Goal: Task Accomplishment & Management: Complete application form

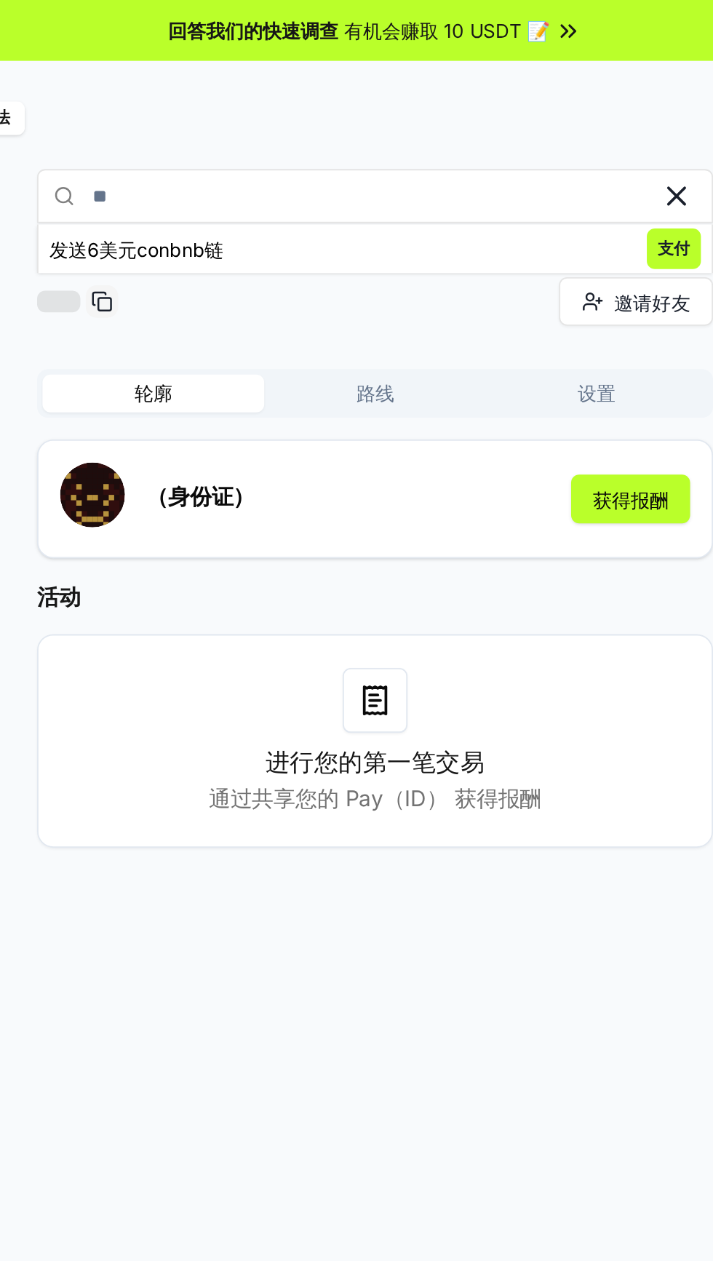
type input "*"
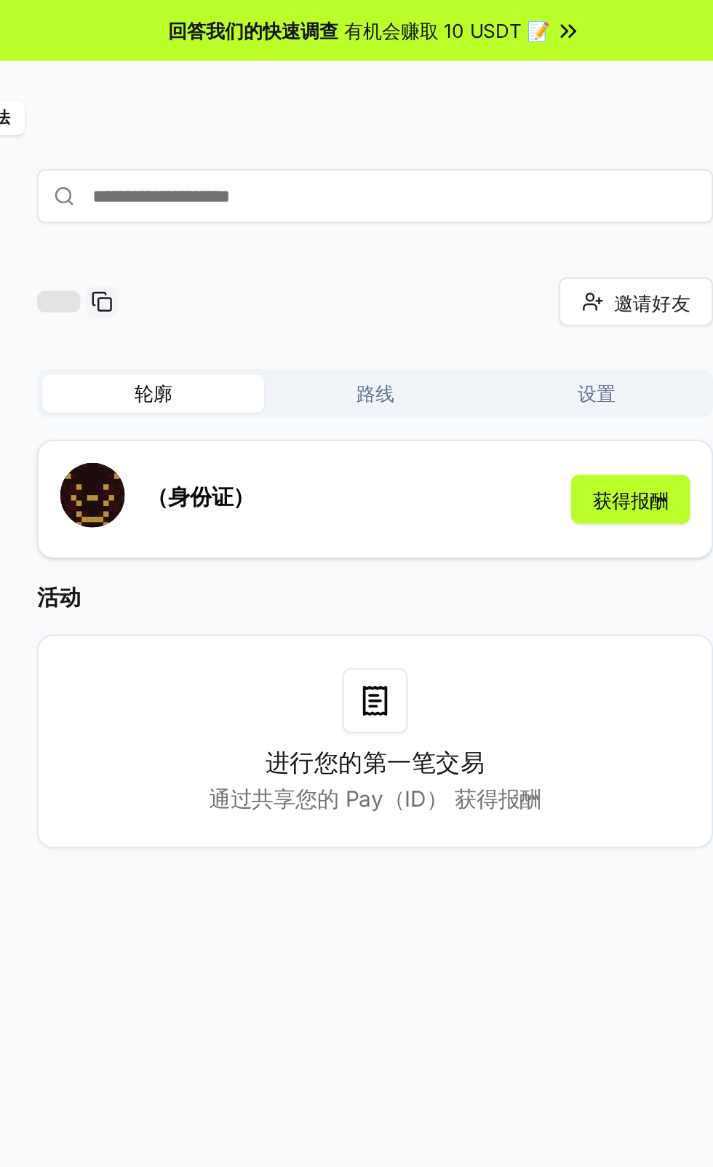
paste input "**********"
type input "**********"
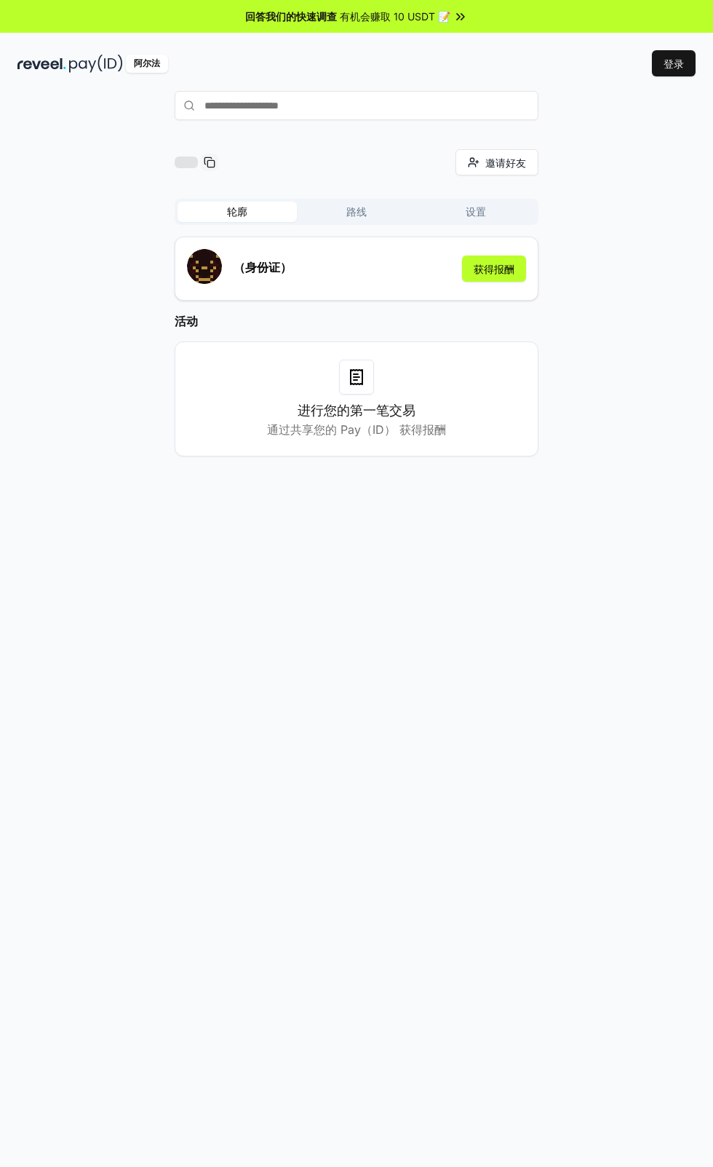
click at [251, 108] on input "text" at bounding box center [357, 105] width 364 height 29
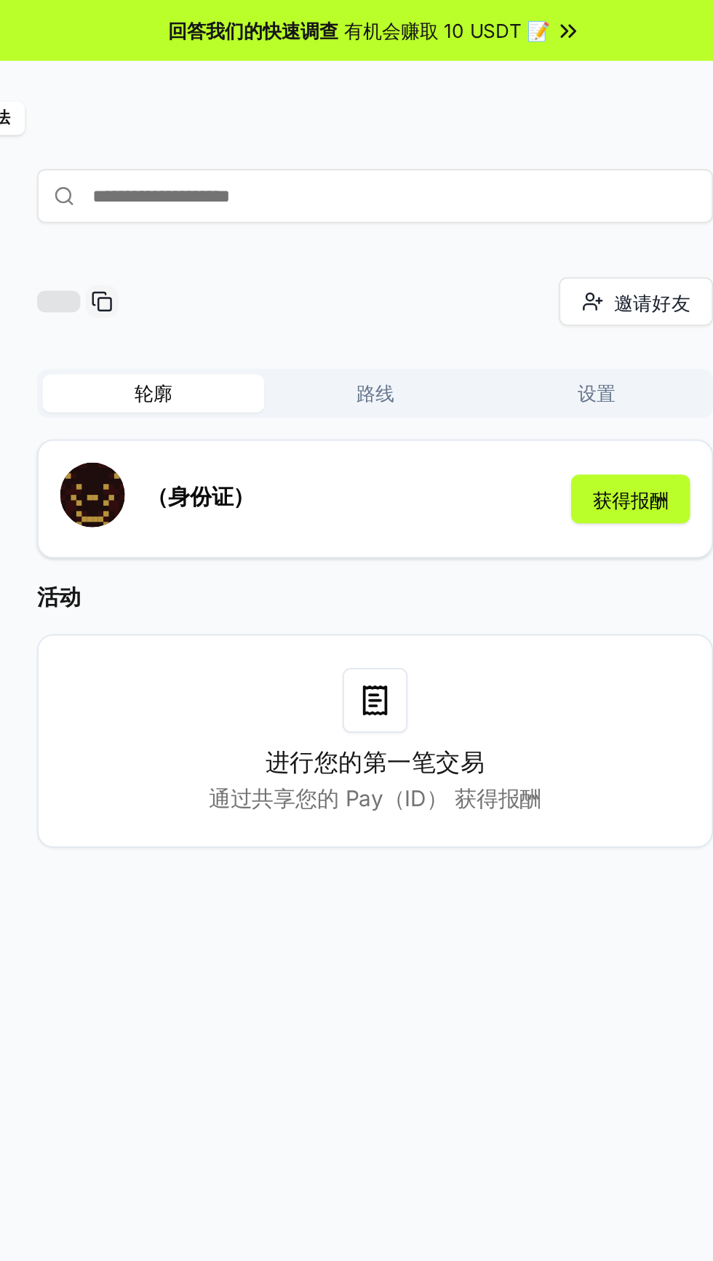
paste input "**********"
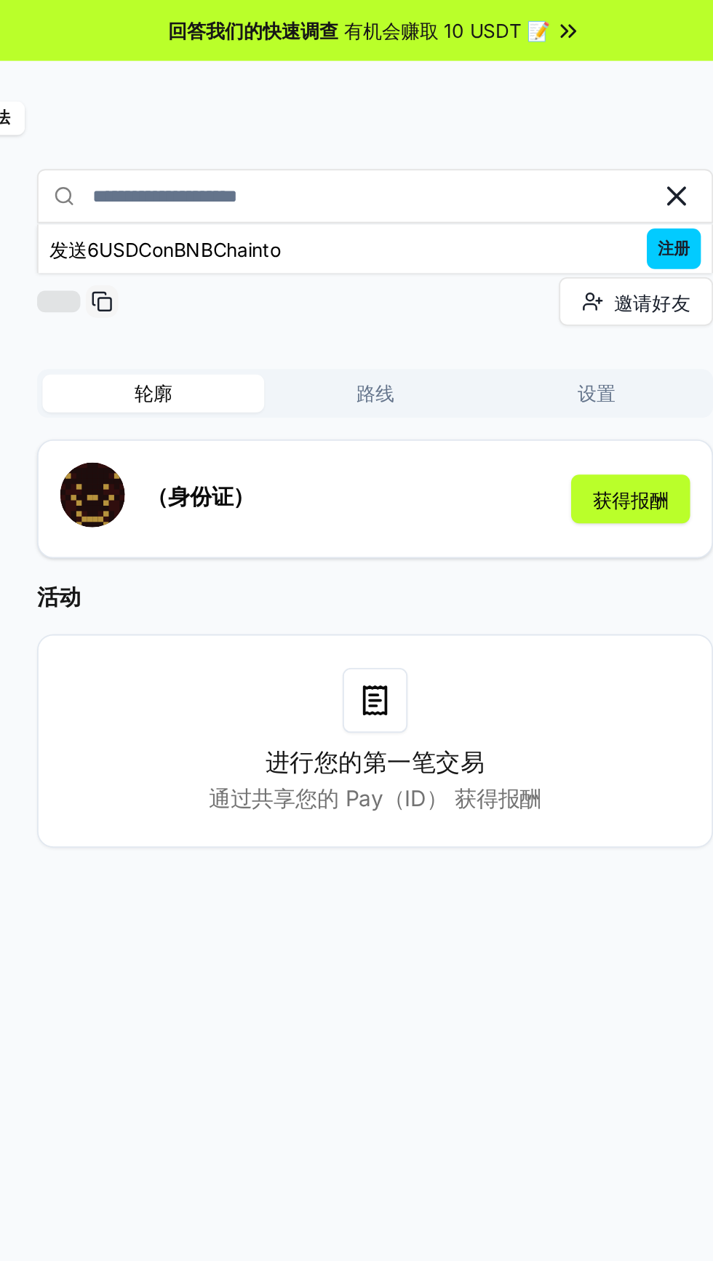
type input "**********"
click at [349, 383] on icon at bounding box center [356, 376] width 17 height 17
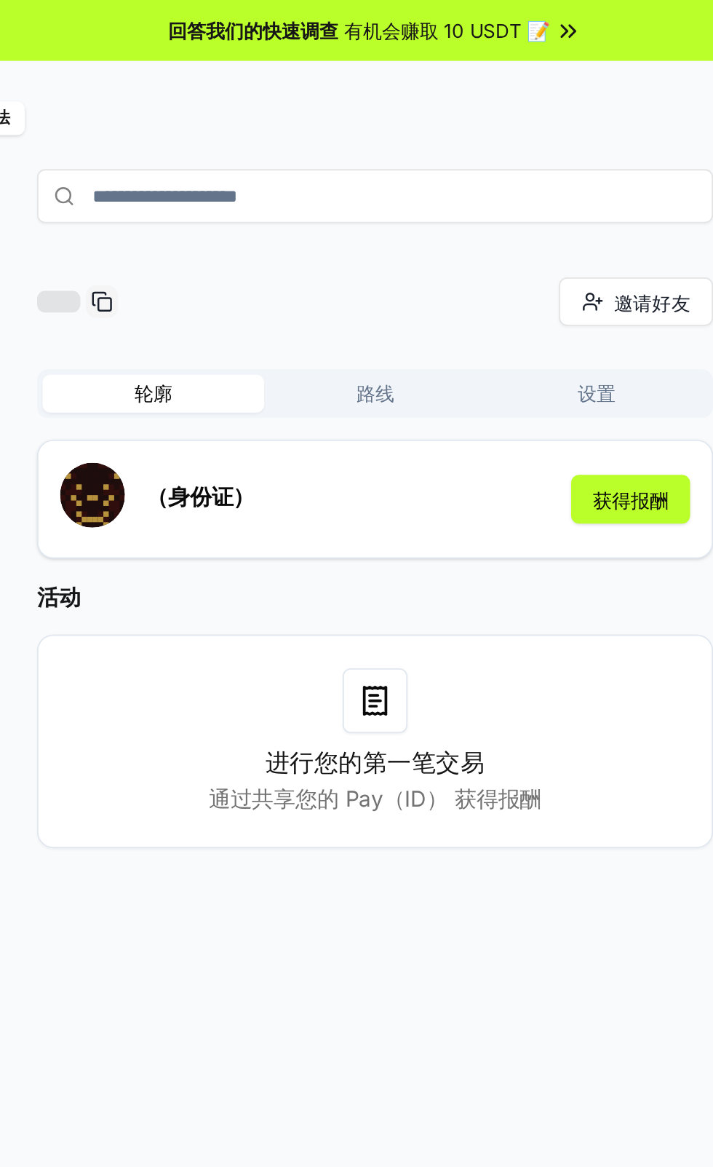
click at [365, 394] on div at bounding box center [356, 377] width 35 height 35
click at [364, 388] on div at bounding box center [356, 377] width 35 height 35
click at [360, 391] on div at bounding box center [356, 377] width 35 height 35
click at [362, 389] on div at bounding box center [356, 377] width 35 height 35
click at [364, 390] on div at bounding box center [356, 377] width 35 height 35
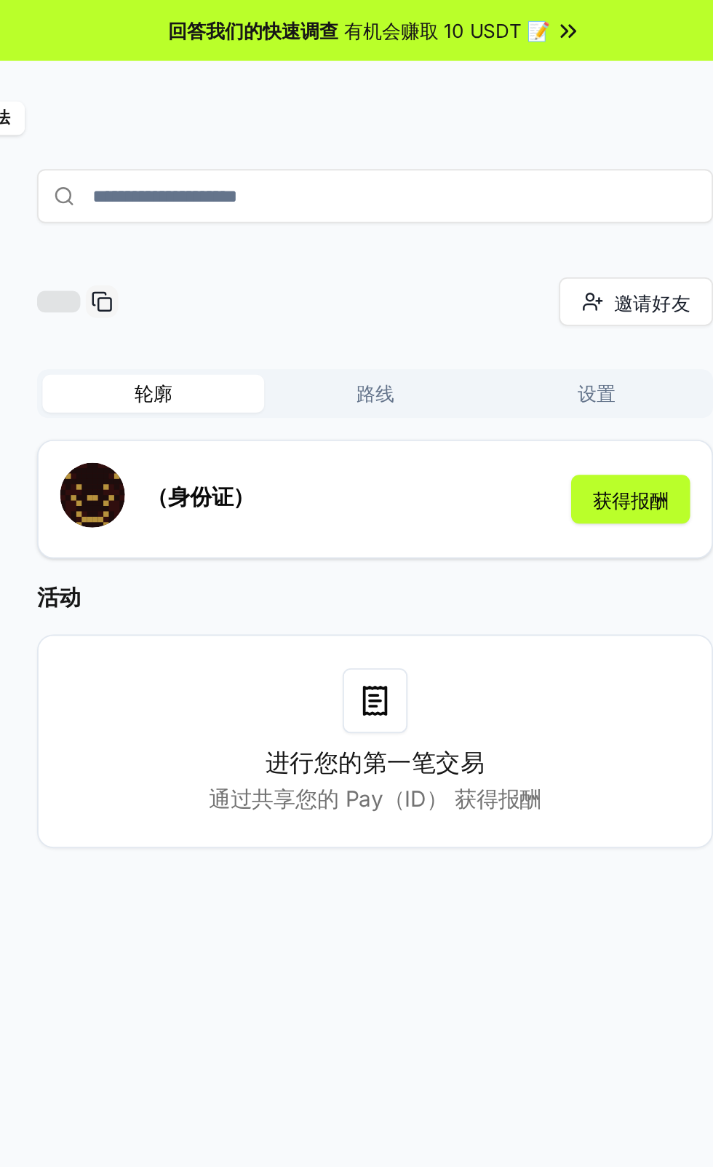
click at [356, 217] on button "路线" at bounding box center [356, 212] width 119 height 20
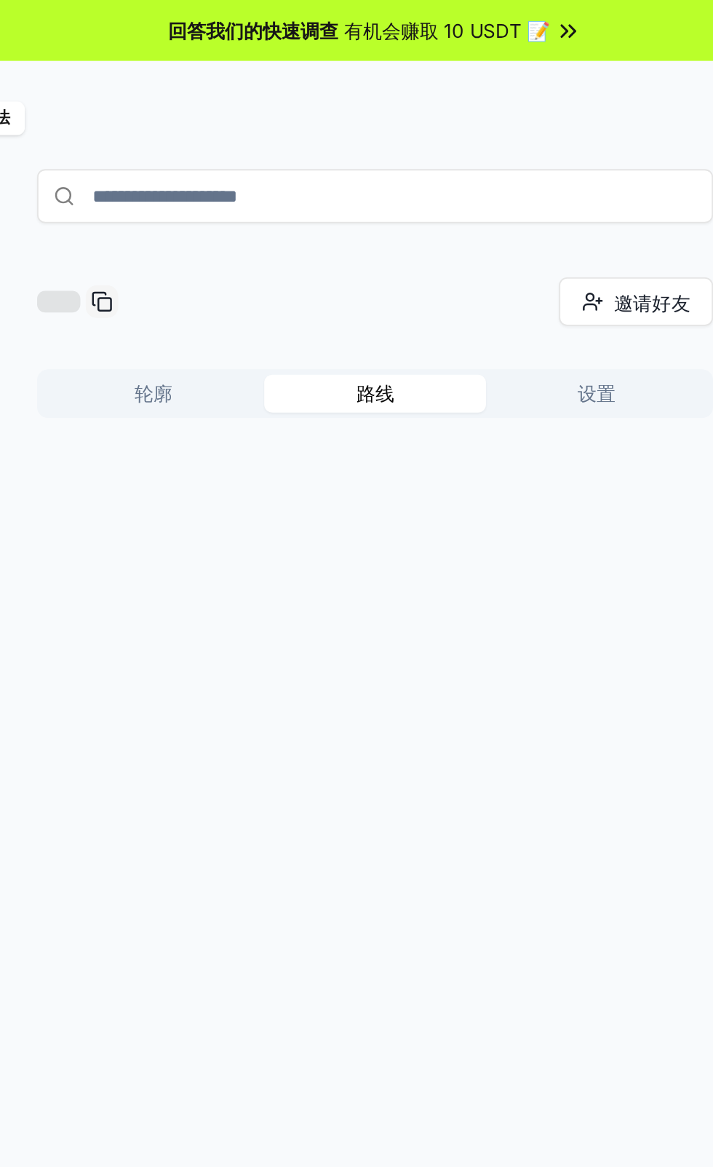
click at [481, 215] on button "设置" at bounding box center [475, 212] width 119 height 20
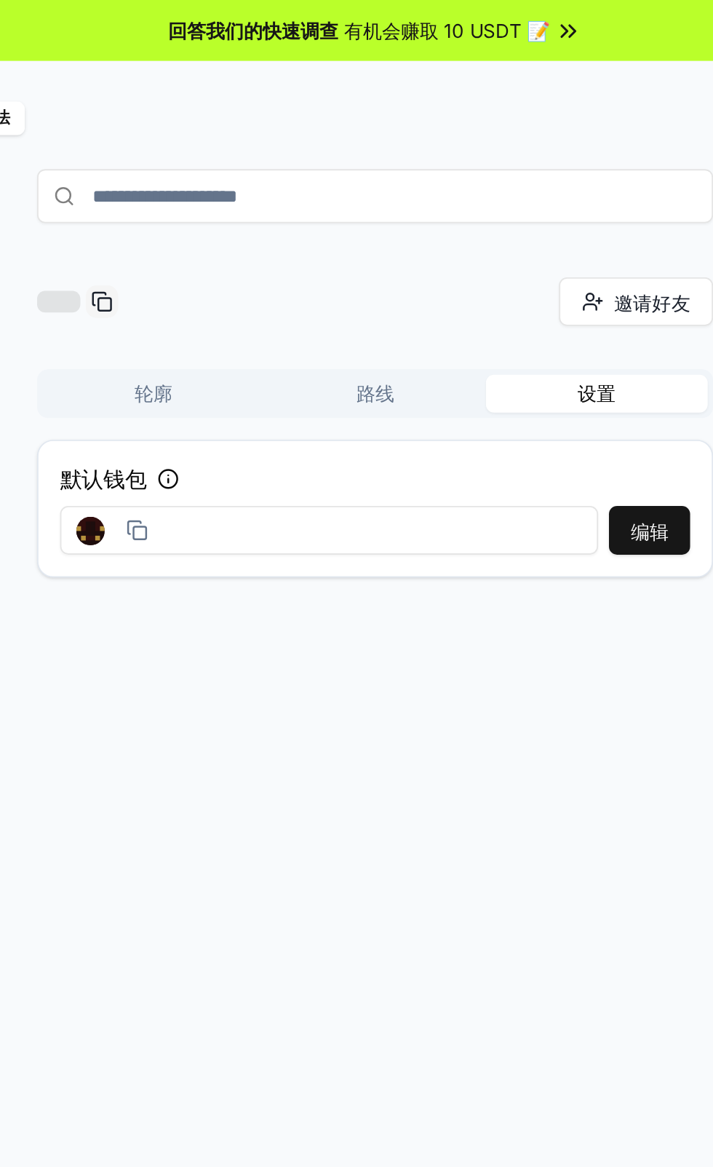
click at [205, 161] on icon at bounding box center [208, 160] width 7 height 7
click at [231, 208] on button "轮廓" at bounding box center [237, 212] width 119 height 20
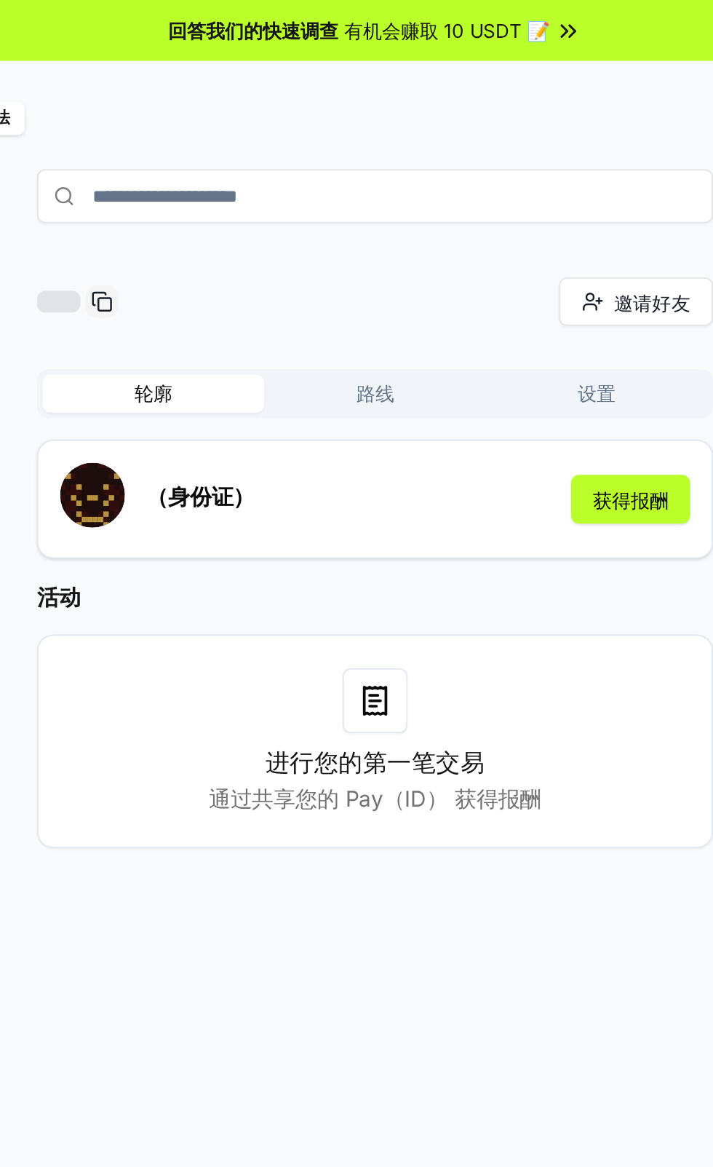
click at [490, 272] on button "获得报酬" at bounding box center [494, 268] width 64 height 26
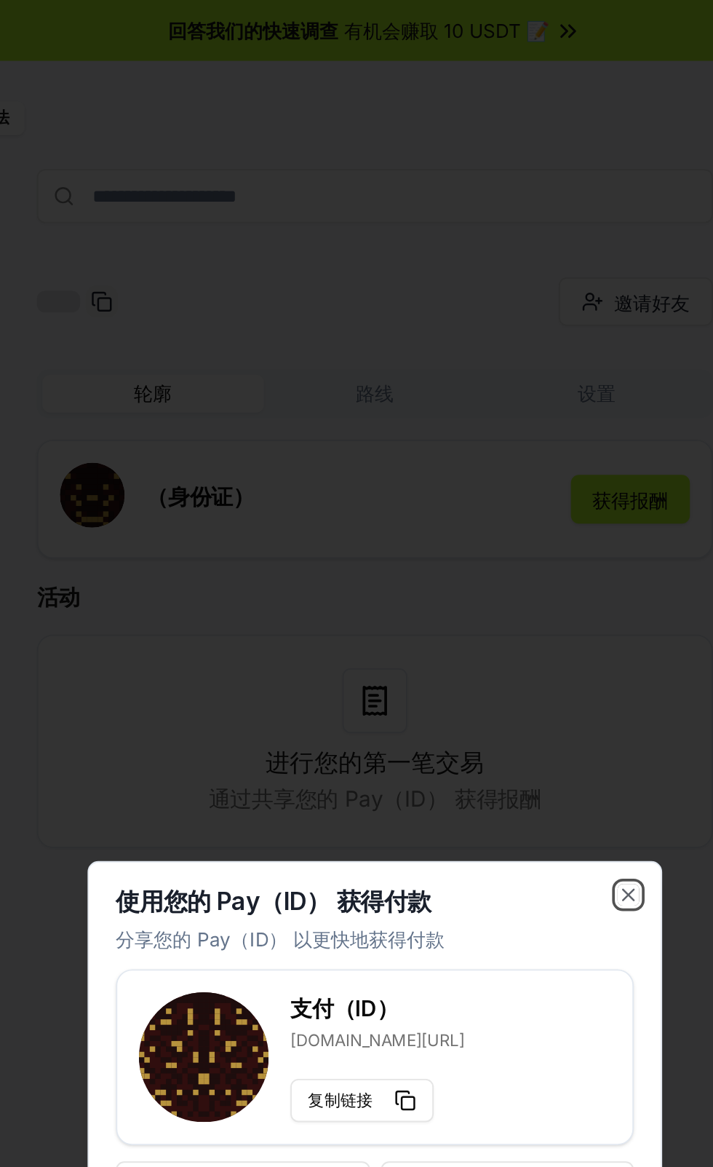
click at [492, 481] on icon "button" at bounding box center [494, 481] width 6 height 6
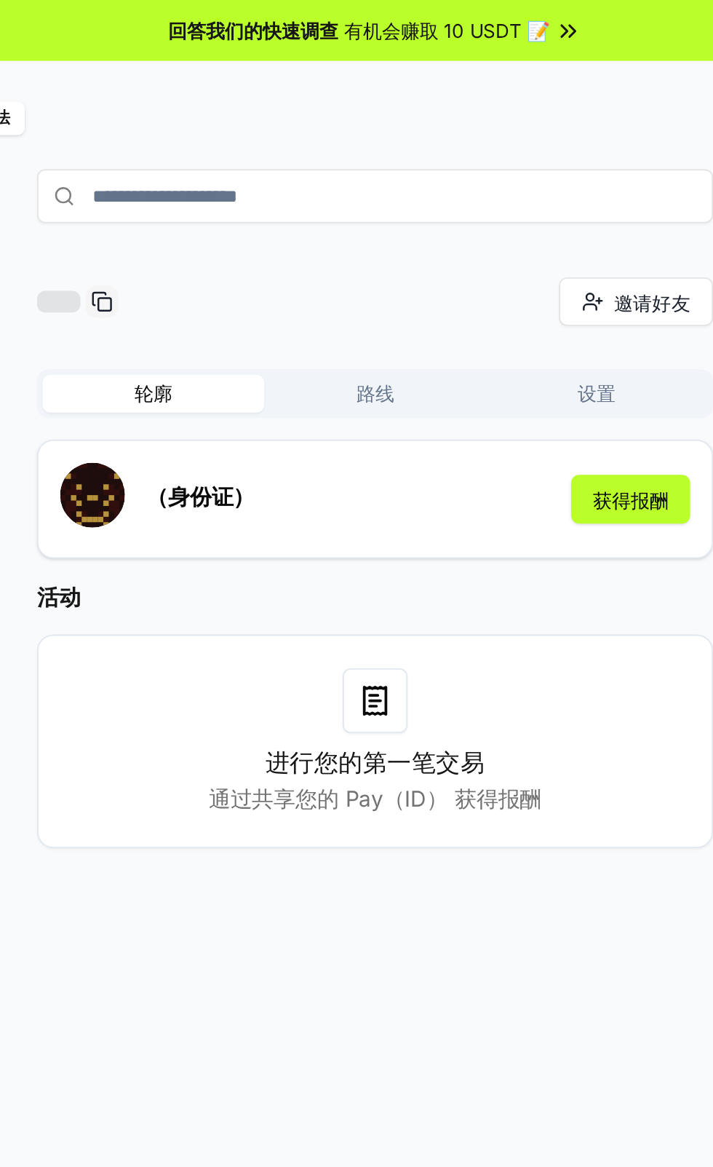
click at [190, 108] on circle at bounding box center [189, 105] width 8 height 8
click at [191, 105] on icon at bounding box center [189, 106] width 12 height 12
click at [350, 108] on input "**********" at bounding box center [357, 105] width 364 height 29
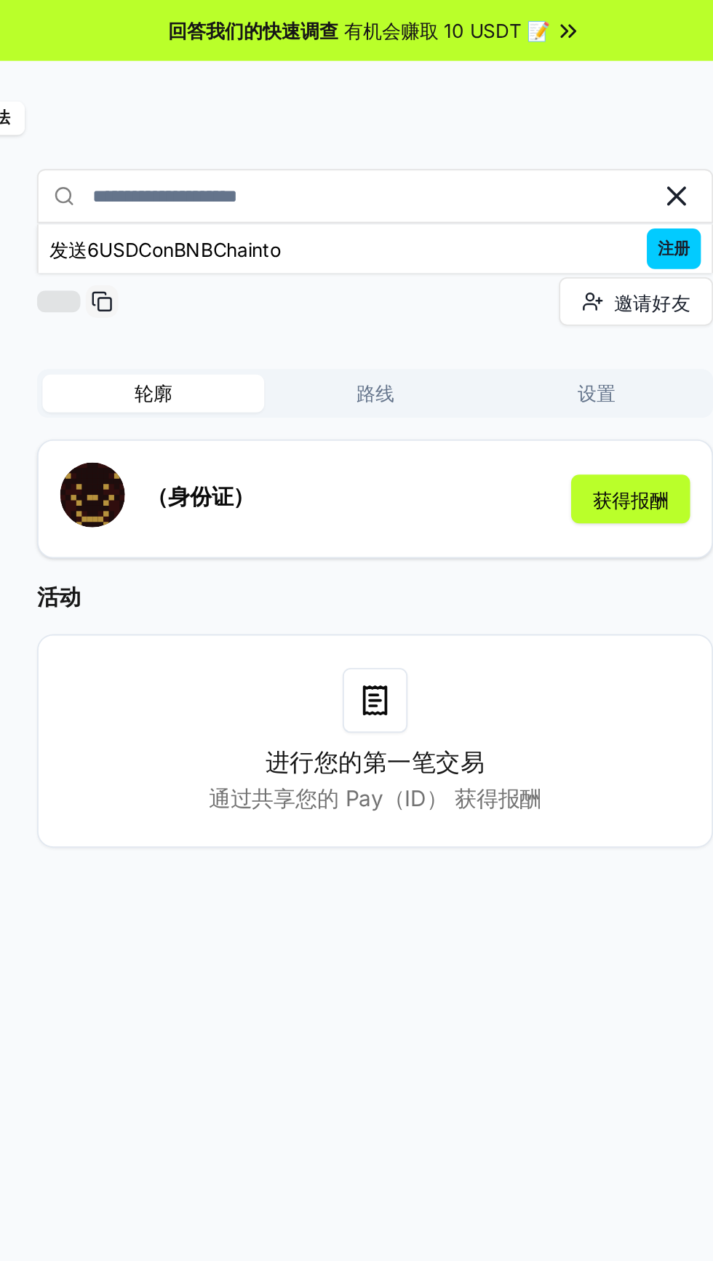
click at [260, 139] on div "发送6USDConBNBChainto" at bounding box center [243, 134] width 124 height 15
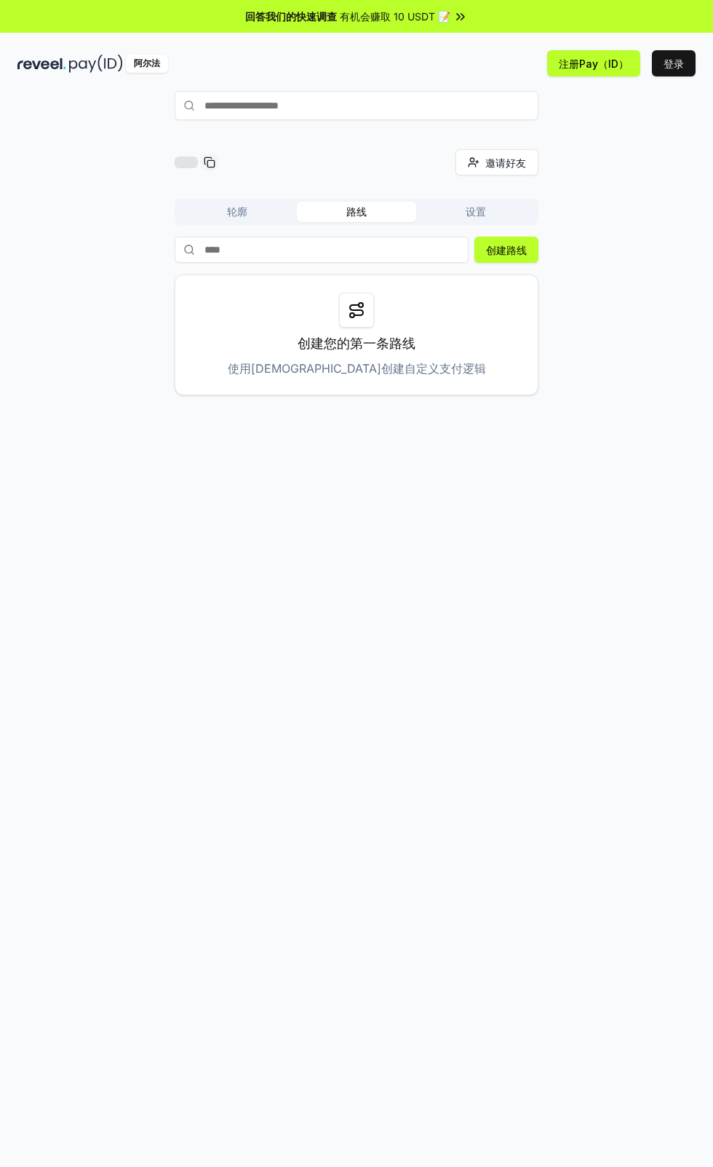
click at [344, 334] on p "创建您的第一条路线" at bounding box center [357, 343] width 118 height 20
click at [361, 325] on div at bounding box center [356, 310] width 35 height 35
click at [359, 333] on p "创建您的第一条路线" at bounding box center [357, 343] width 118 height 20
click at [374, 385] on div "创建您的第一条路线 使用路由创建自定义支付逻辑" at bounding box center [357, 334] width 364 height 121
click at [369, 373] on font "使用路由创建自定义支付逻辑" at bounding box center [357, 368] width 258 height 15
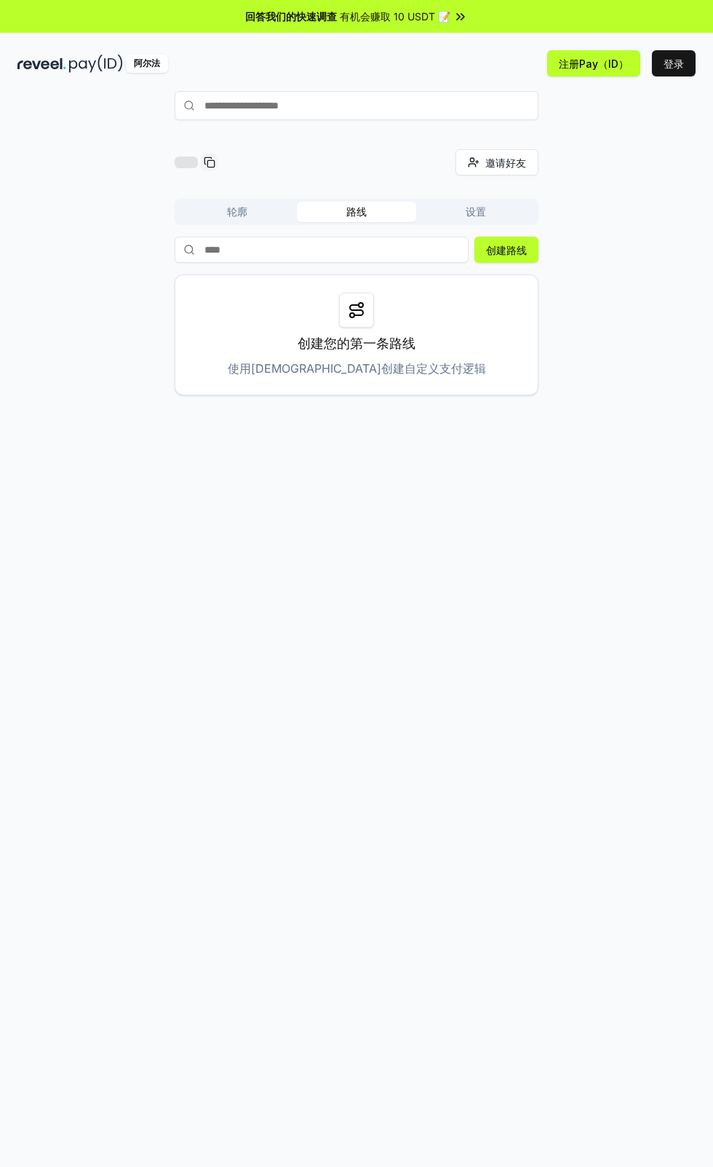
click at [370, 371] on font "使用路由创建自定义支付逻辑" at bounding box center [357, 368] width 258 height 15
click at [281, 250] on input at bounding box center [322, 250] width 294 height 26
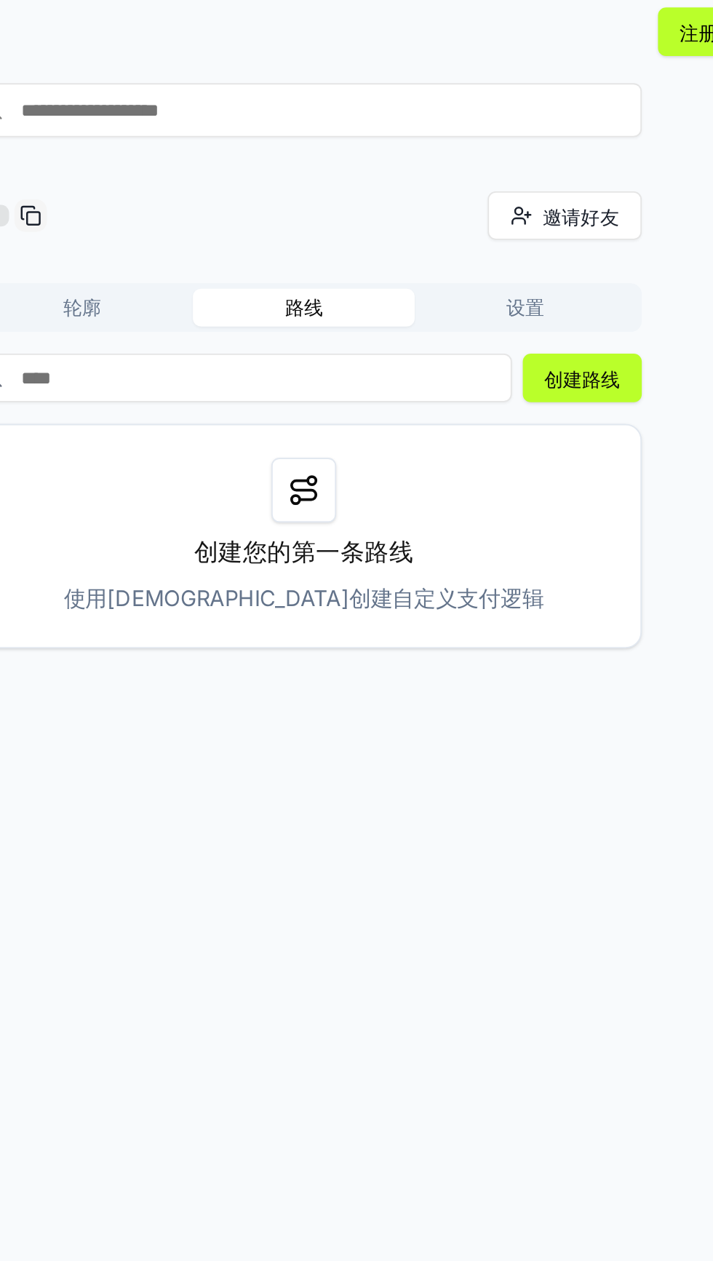
click at [366, 332] on div "创建您的第一条路线 使用路由创建自定义支付逻辑" at bounding box center [357, 334] width 364 height 121
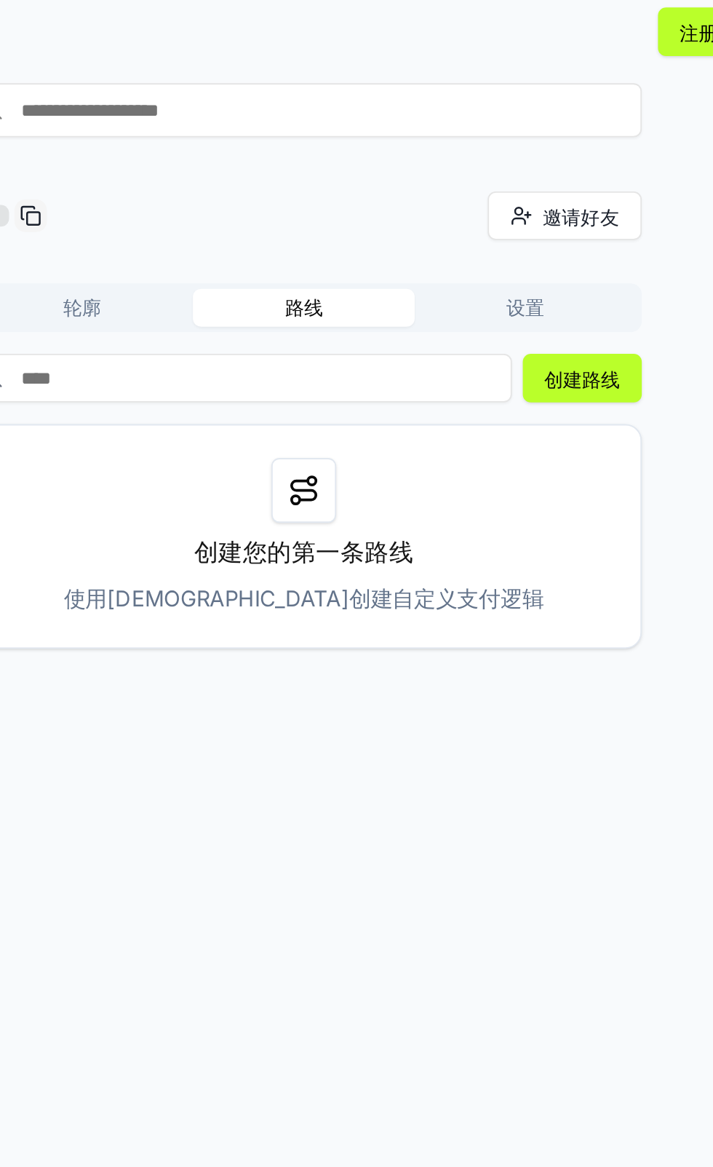
click at [379, 346] on p "创建您的第一条路线" at bounding box center [357, 343] width 118 height 20
click at [507, 258] on button "创建路线" at bounding box center [507, 250] width 64 height 26
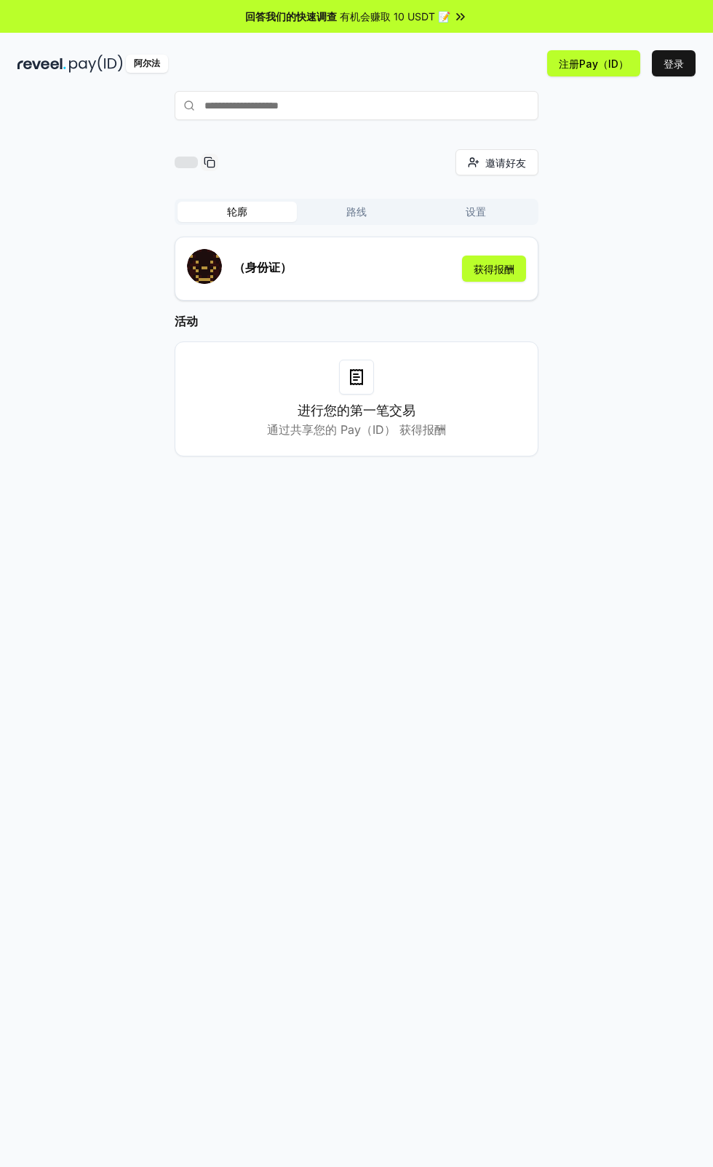
click at [372, 381] on div at bounding box center [356, 377] width 35 height 35
click at [352, 418] on h3 "进行您的第一笔交易" at bounding box center [357, 410] width 118 height 20
click at [487, 271] on button "获得报酬" at bounding box center [494, 268] width 64 height 26
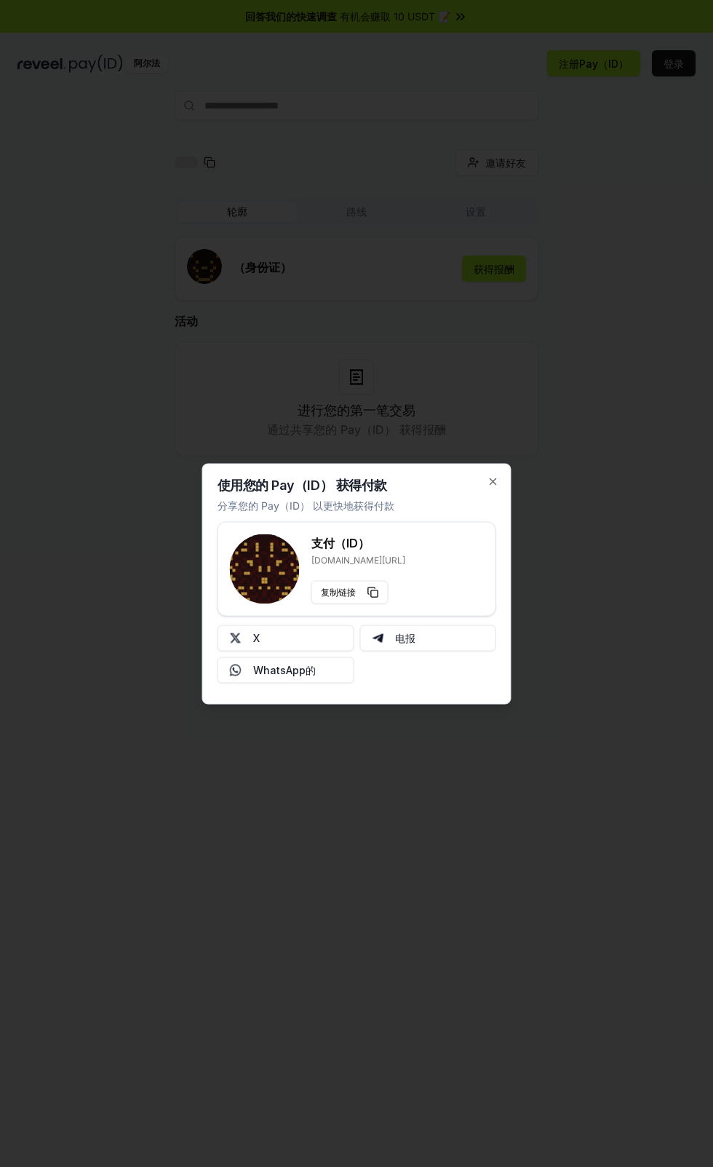
click at [295, 641] on button "X" at bounding box center [286, 637] width 137 height 26
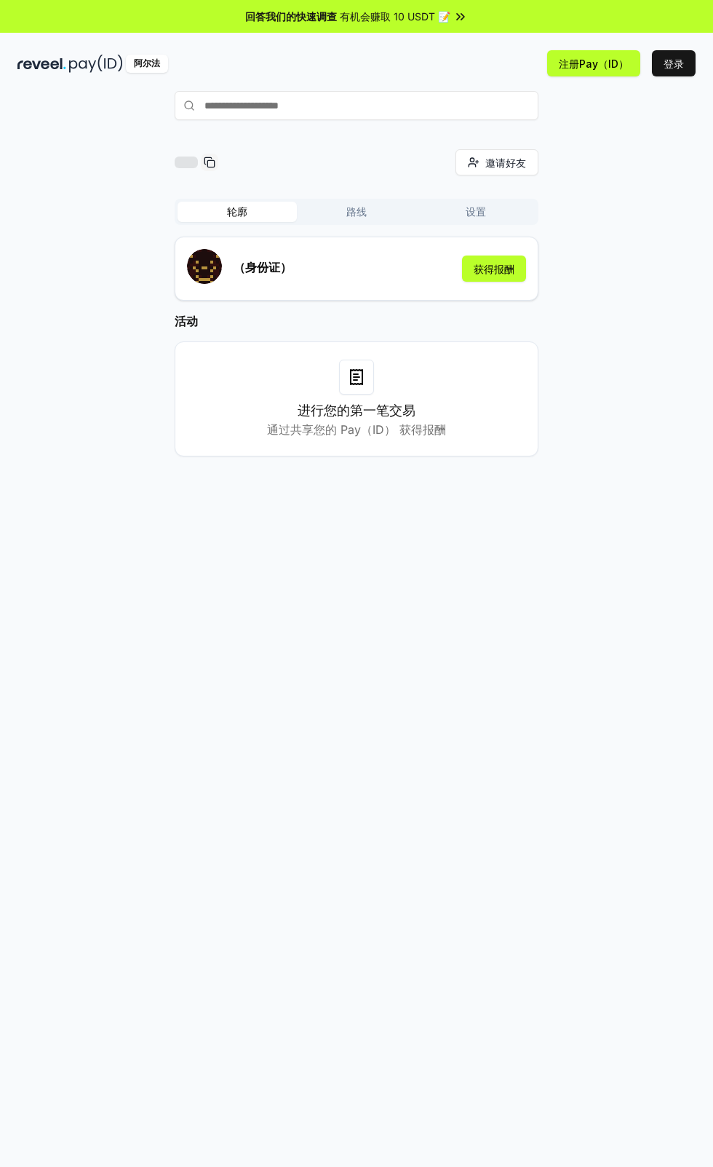
click at [689, 58] on button "登录" at bounding box center [674, 63] width 44 height 26
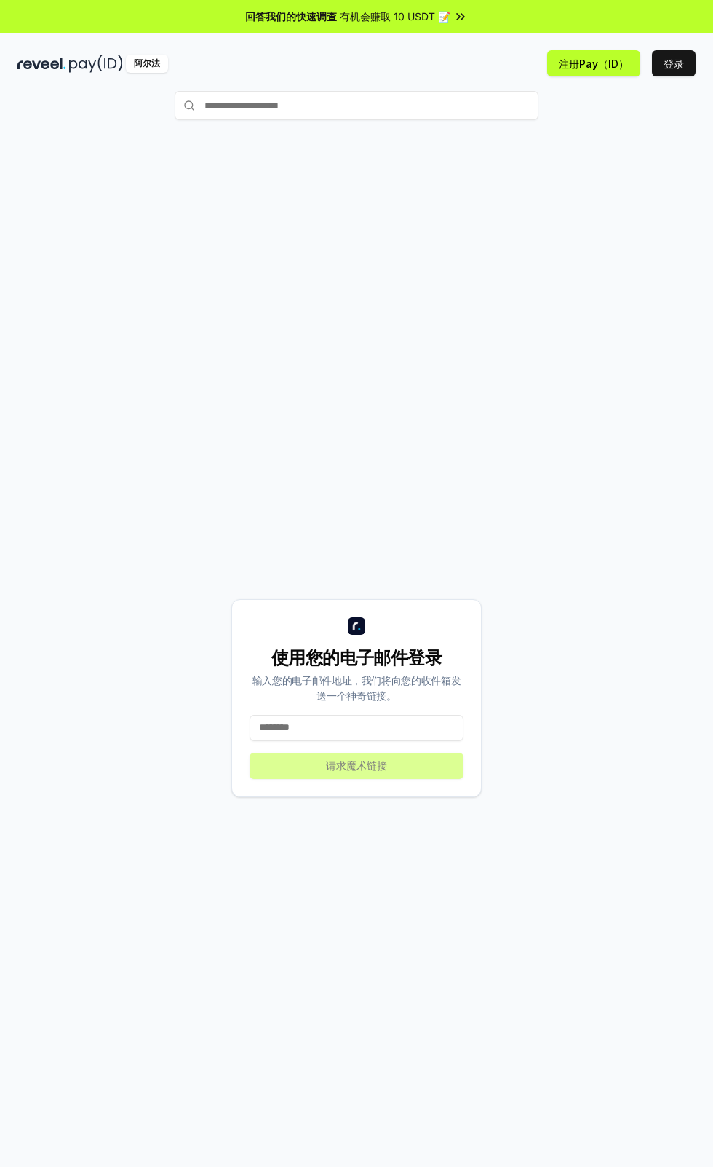
click at [335, 741] on input at bounding box center [357, 728] width 214 height 26
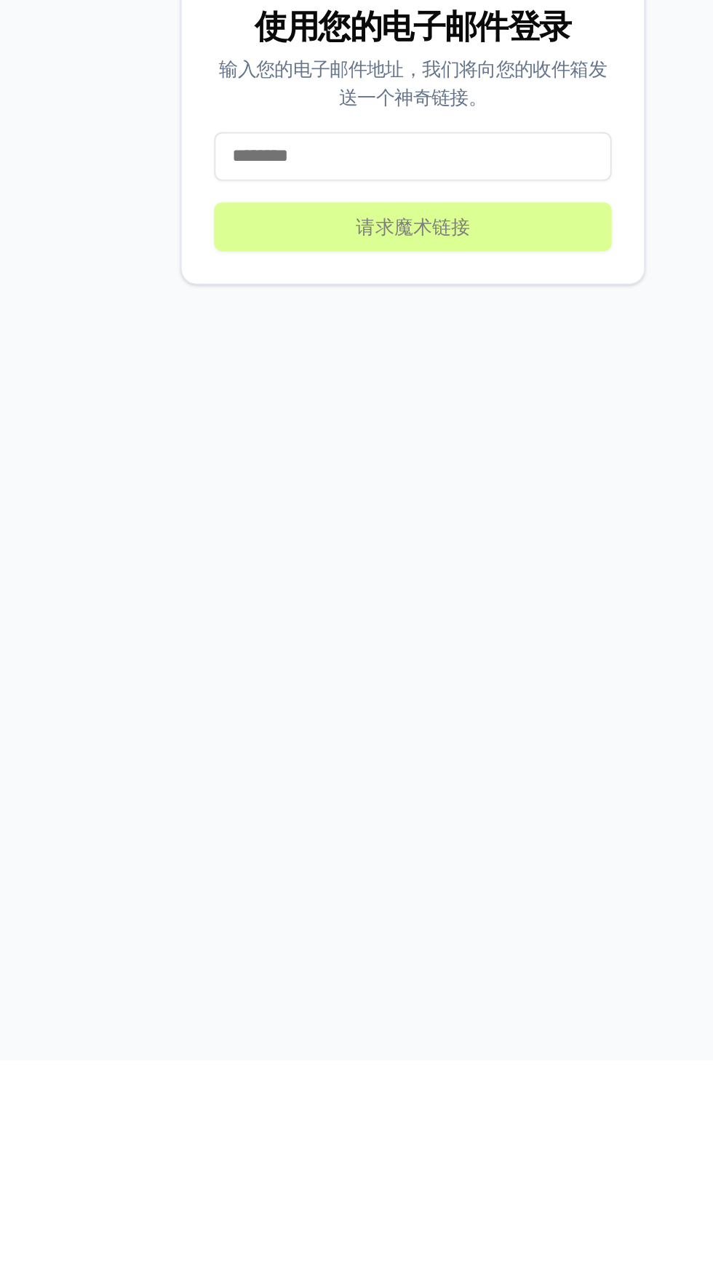
type input "**********"
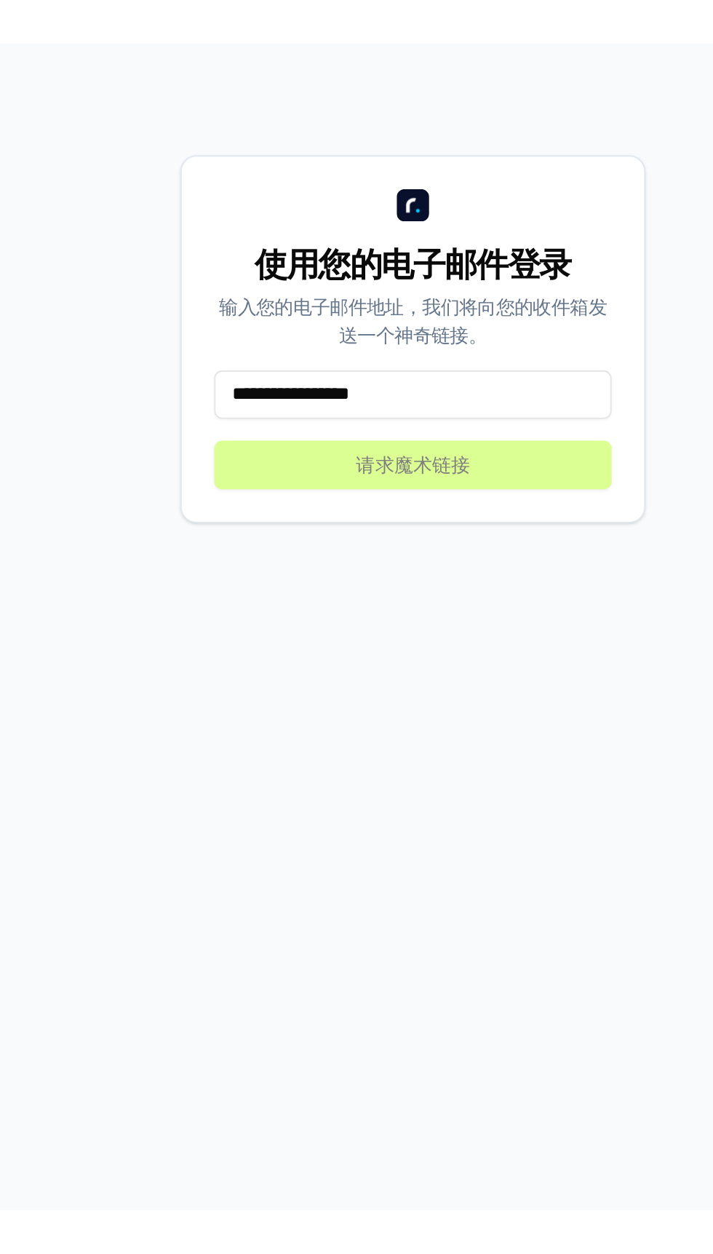
scroll to position [43, 0]
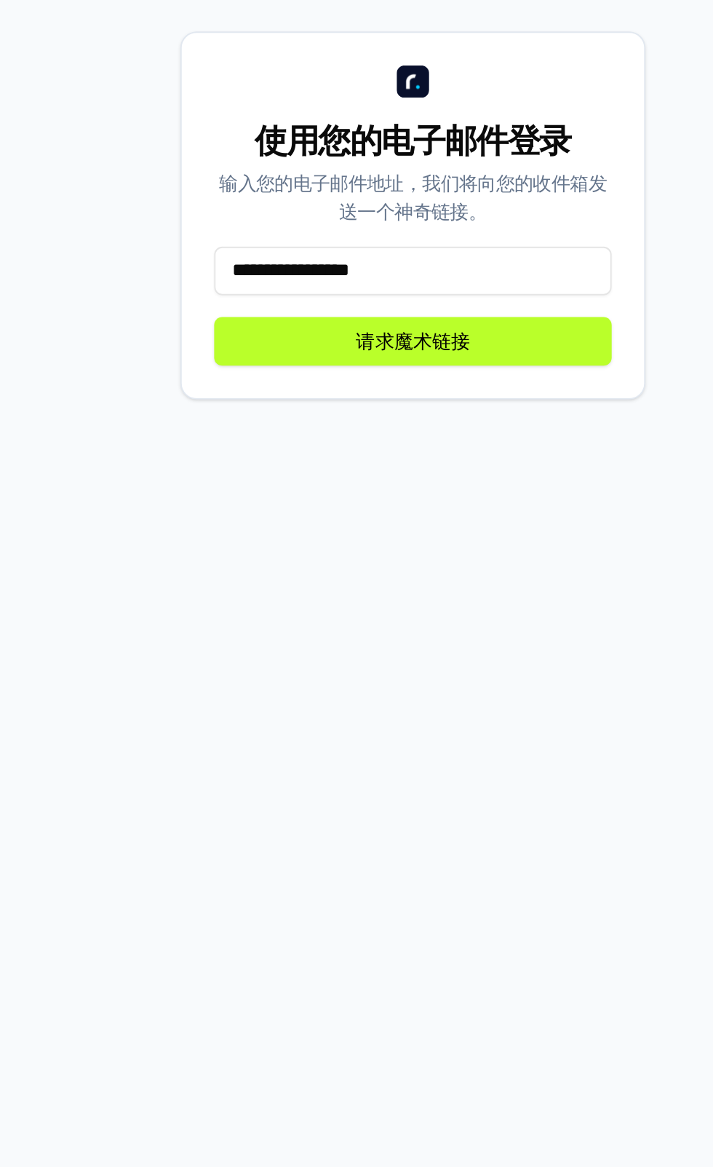
click at [378, 736] on button "请求魔术链接" at bounding box center [357, 723] width 214 height 26
